Goal: Task Accomplishment & Management: Manage account settings

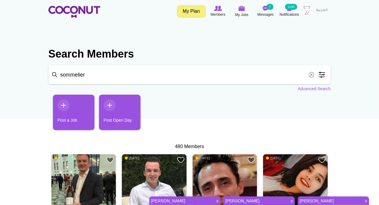
click at [312, 73] on span at bounding box center [312, 75] width 12 height 12
click at [308, 88] on link "Advanced Search" at bounding box center [314, 89] width 33 height 6
click at [243, 11] on img at bounding box center [242, 8] width 7 height 5
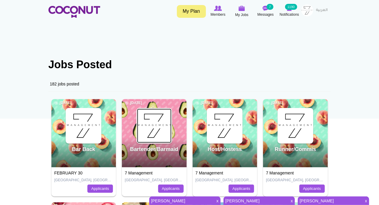
click at [150, 123] on img at bounding box center [154, 126] width 34 height 34
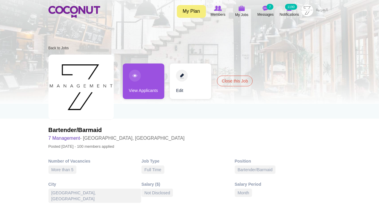
click at [133, 74] on link "View Applicants" at bounding box center [144, 82] width 42 height 36
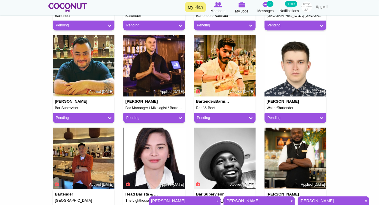
scroll to position [485, 0]
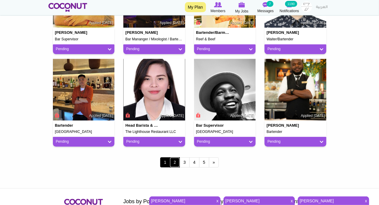
click at [174, 163] on link "2" at bounding box center [175, 163] width 10 height 10
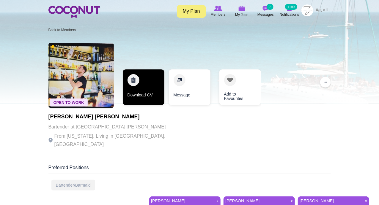
click at [134, 80] on link "Download CV" at bounding box center [144, 88] width 42 height 36
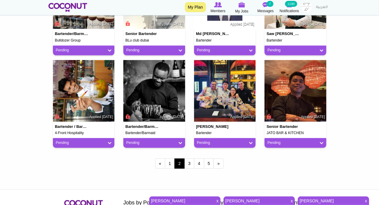
scroll to position [485, 0]
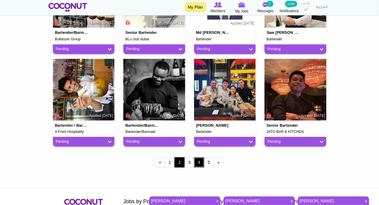
click at [197, 164] on link "4" at bounding box center [199, 163] width 10 height 10
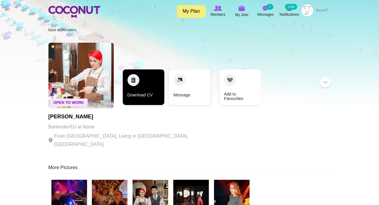
click at [133, 80] on link "Download CV" at bounding box center [144, 88] width 42 height 36
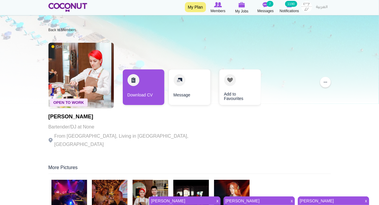
scroll to position [69, 0]
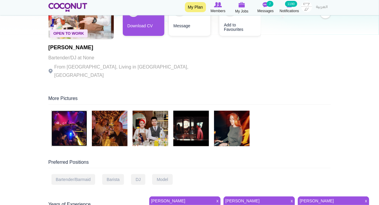
click at [80, 123] on img at bounding box center [69, 129] width 36 height 36
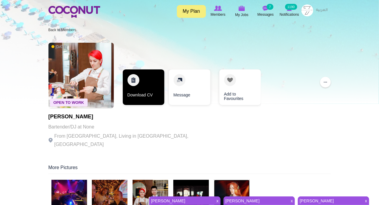
scroll to position [69, 0]
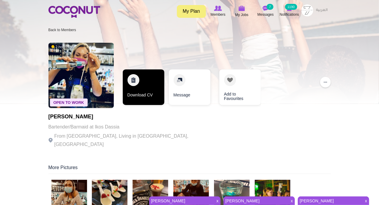
click at [135, 80] on link "Download CV" at bounding box center [144, 88] width 42 height 36
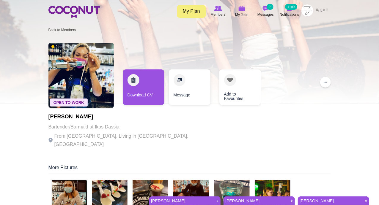
click at [75, 190] on img at bounding box center [69, 198] width 36 height 36
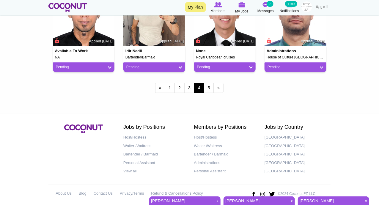
scroll to position [563, 0]
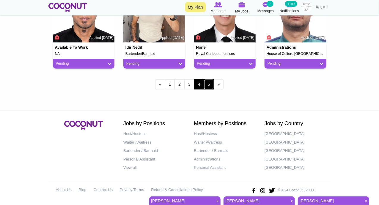
click at [210, 84] on link "5" at bounding box center [209, 84] width 10 height 10
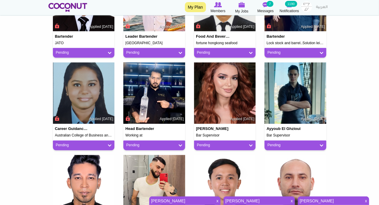
scroll to position [286, 0]
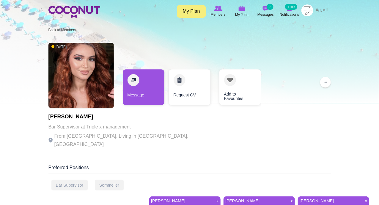
click at [309, 199] on link "[PERSON_NAME]" at bounding box center [330, 201] width 64 height 8
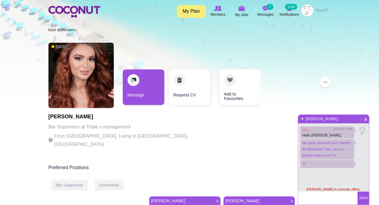
drag, startPoint x: 50, startPoint y: 117, endPoint x: 93, endPoint y: 117, distance: 43.4
click at [93, 117] on h1 "[PERSON_NAME]" at bounding box center [129, 117] width 163 height 6
copy h1 "[PERSON_NAME]"
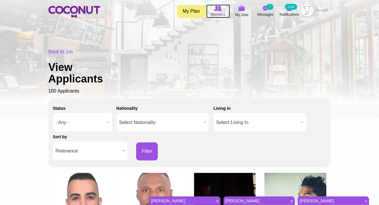
click at [220, 11] on icon at bounding box center [218, 8] width 23 height 7
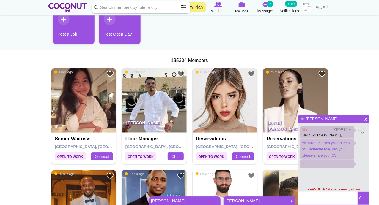
scroll to position [138, 0]
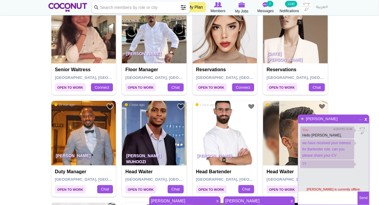
click at [362, 119] on span "_" at bounding box center [360, 118] width 5 height 4
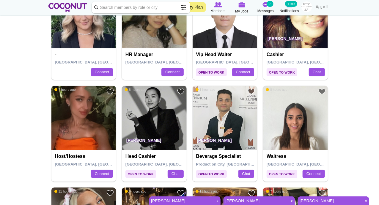
scroll to position [763, 0]
